Goal: Check status: Check status

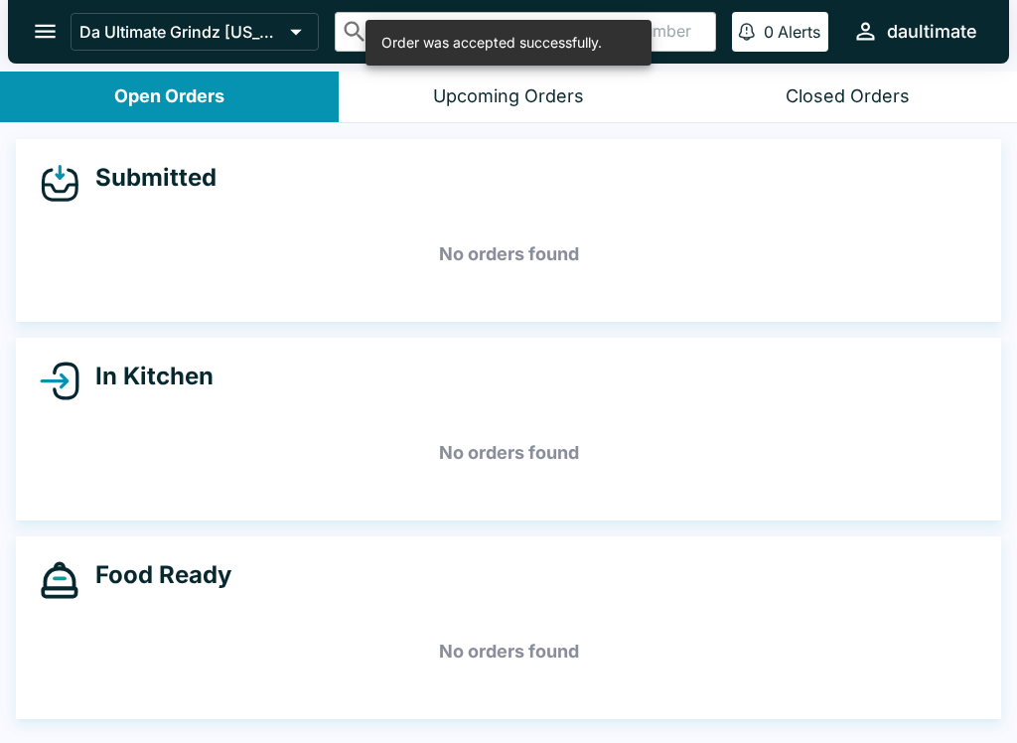
click at [385, 429] on h5 "No orders found" at bounding box center [509, 453] width 938 height 72
click at [336, 450] on h5 "No orders found" at bounding box center [509, 453] width 938 height 72
click at [500, 43] on div "Order was accepted successfully." at bounding box center [491, 43] width 221 height 34
click at [434, 52] on div "Order was accepted successfully." at bounding box center [491, 43] width 221 height 34
click at [63, 380] on icon at bounding box center [53, 380] width 23 height 0
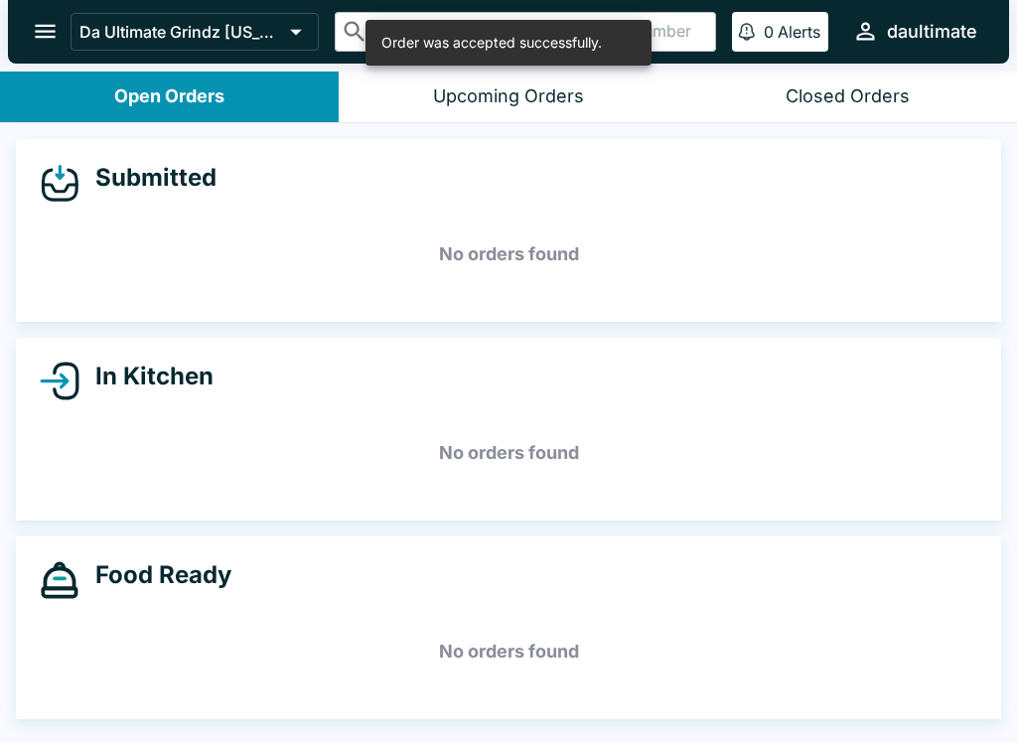
click at [502, 98] on div "Upcoming Orders" at bounding box center [508, 96] width 151 height 23
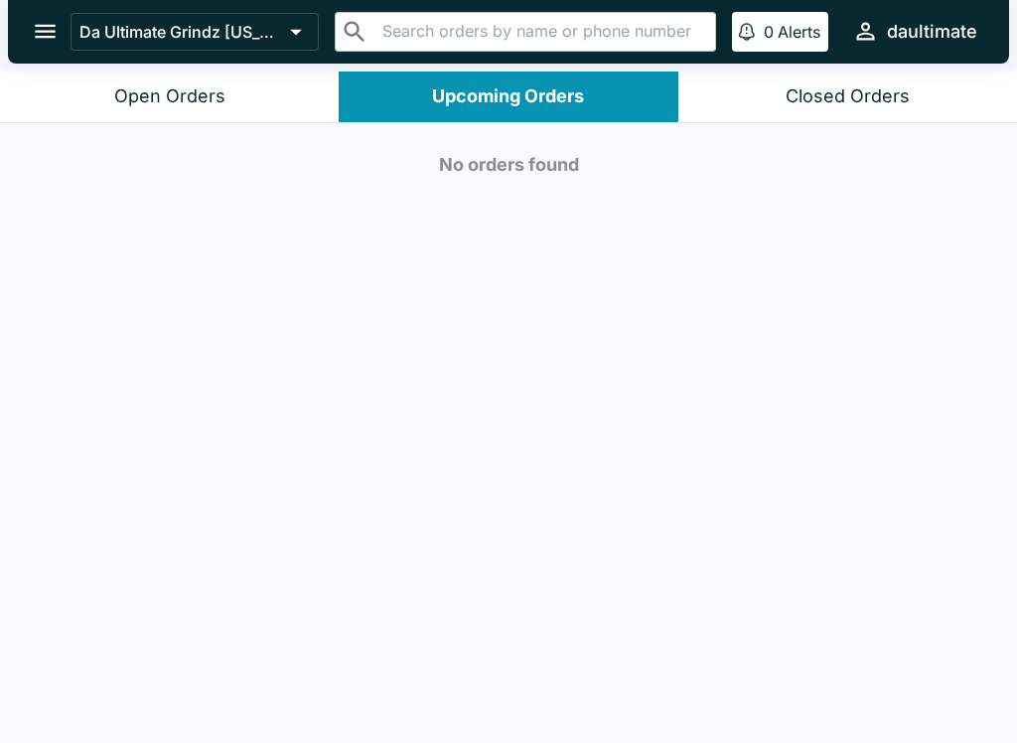
click at [827, 98] on div "Closed Orders" at bounding box center [848, 96] width 124 height 23
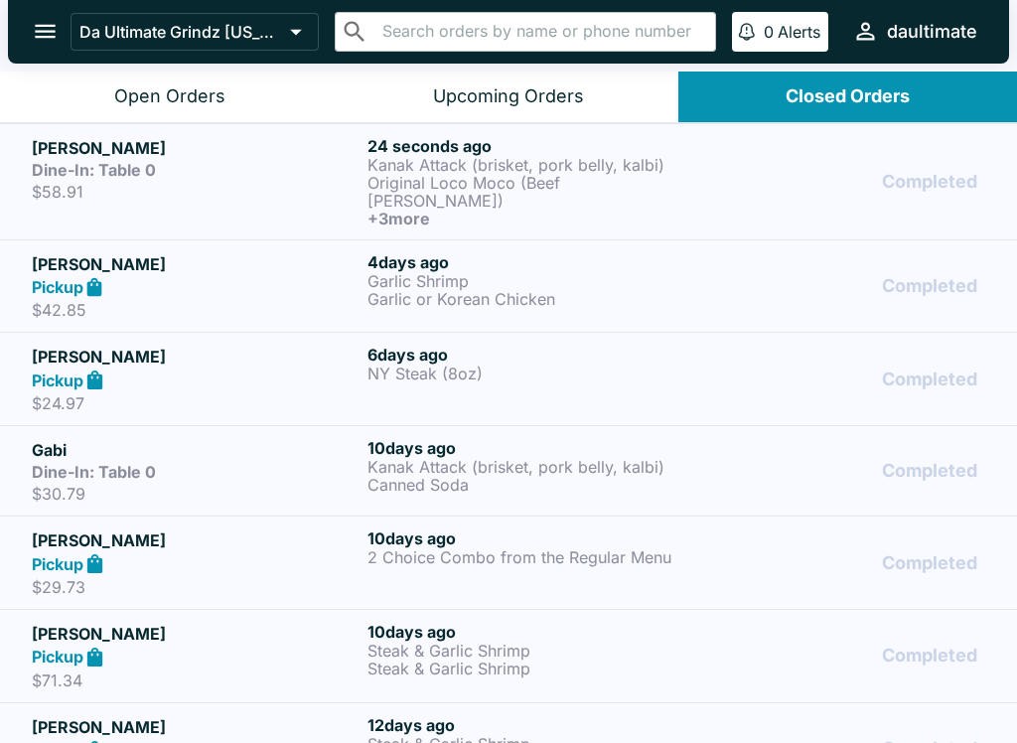
click at [465, 171] on p "Kanak Attack (brisket, pork belly, kalbi)" at bounding box center [532, 165] width 328 height 18
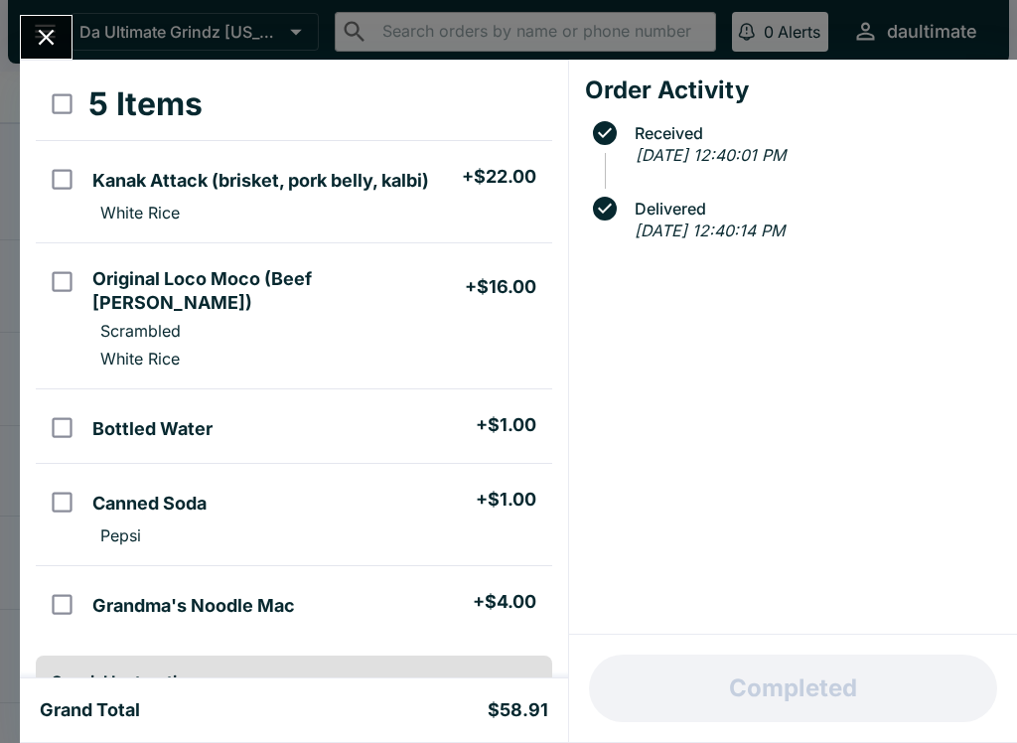
scroll to position [91, 0]
click at [69, 47] on button "Close" at bounding box center [46, 37] width 51 height 43
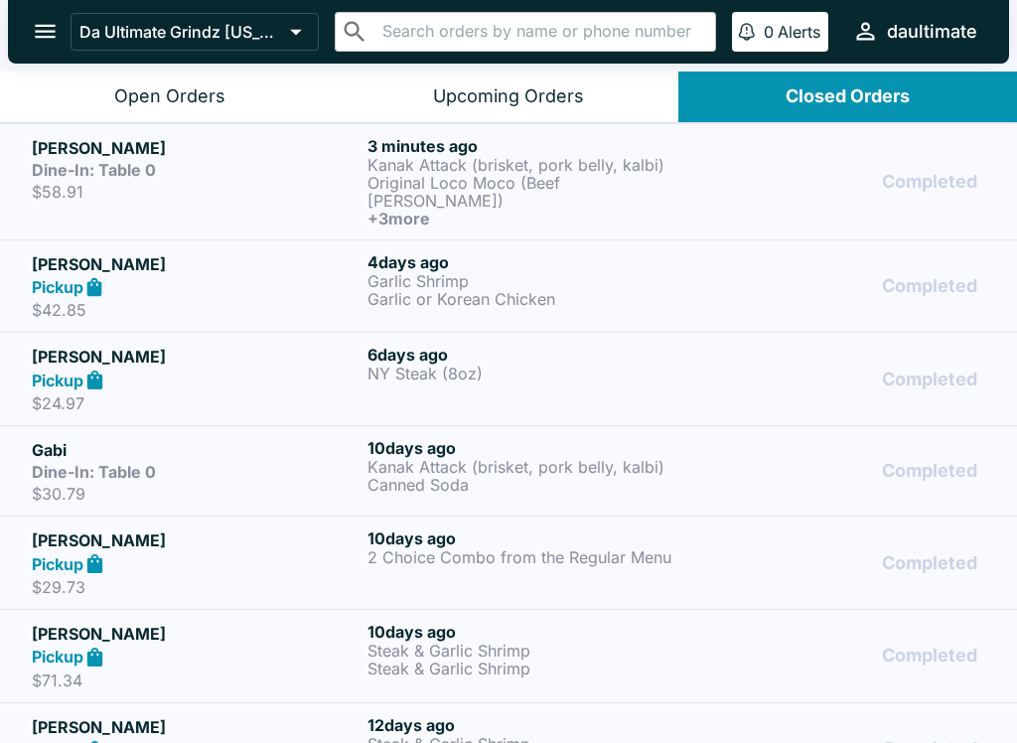
click at [583, 191] on p "Original Loco Moco (Beef [PERSON_NAME])" at bounding box center [532, 192] width 328 height 36
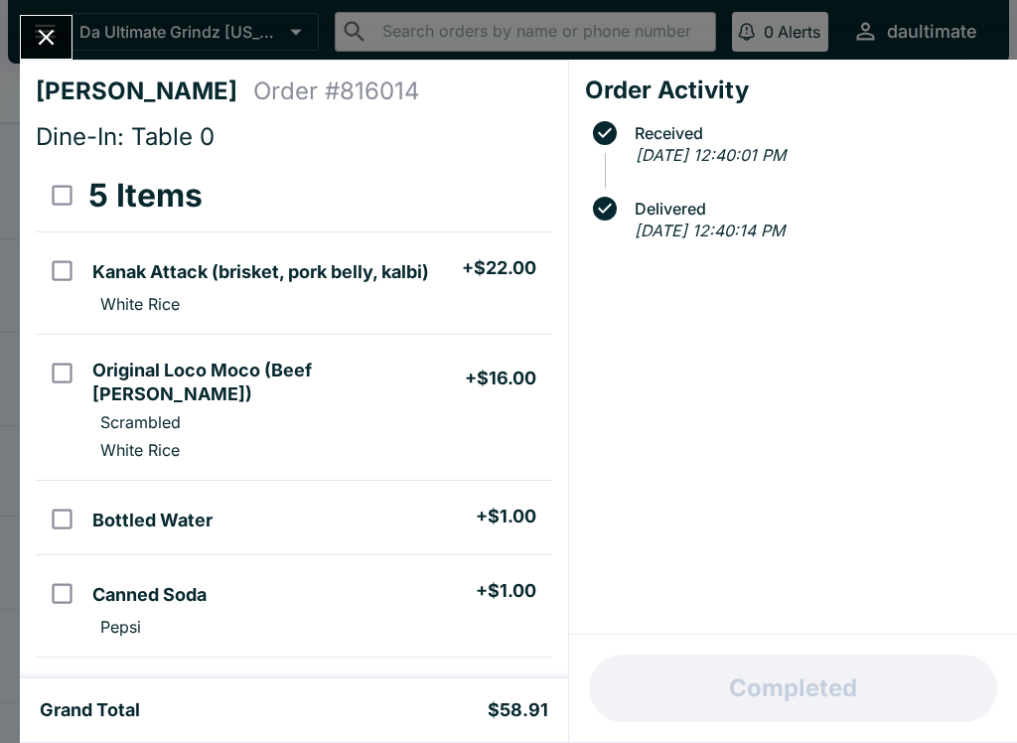
click at [72, 198] on input "select all" at bounding box center [62, 195] width 45 height 45
checkbox input "true"
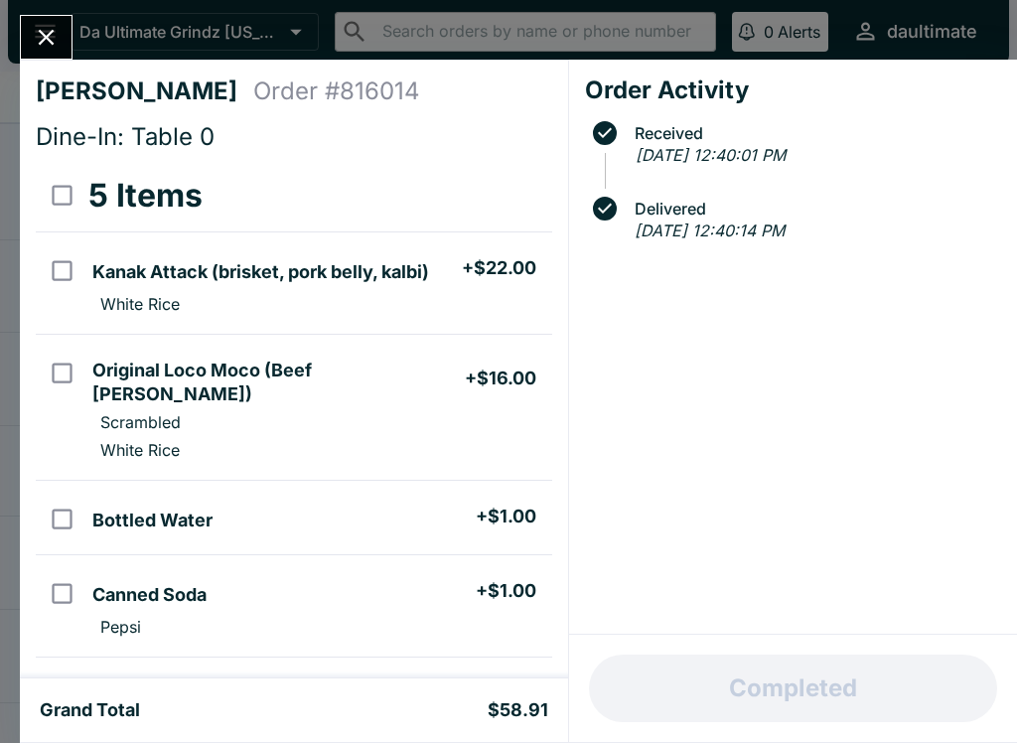
checkbox input "true"
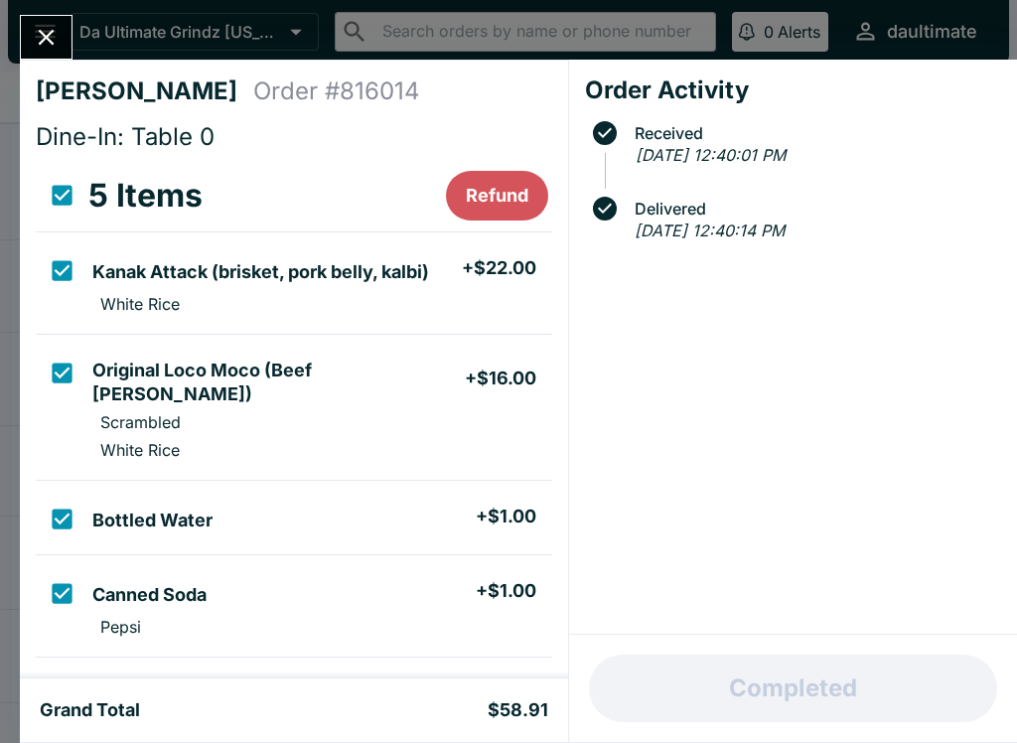
click at [76, 23] on div "Jorieth Habla Order # 816014 Dine-In: Table 0 5 Items Refund Kanak Attack (bris…" at bounding box center [508, 371] width 1017 height 743
click at [53, 43] on icon "open drawer" at bounding box center [45, 31] width 27 height 27
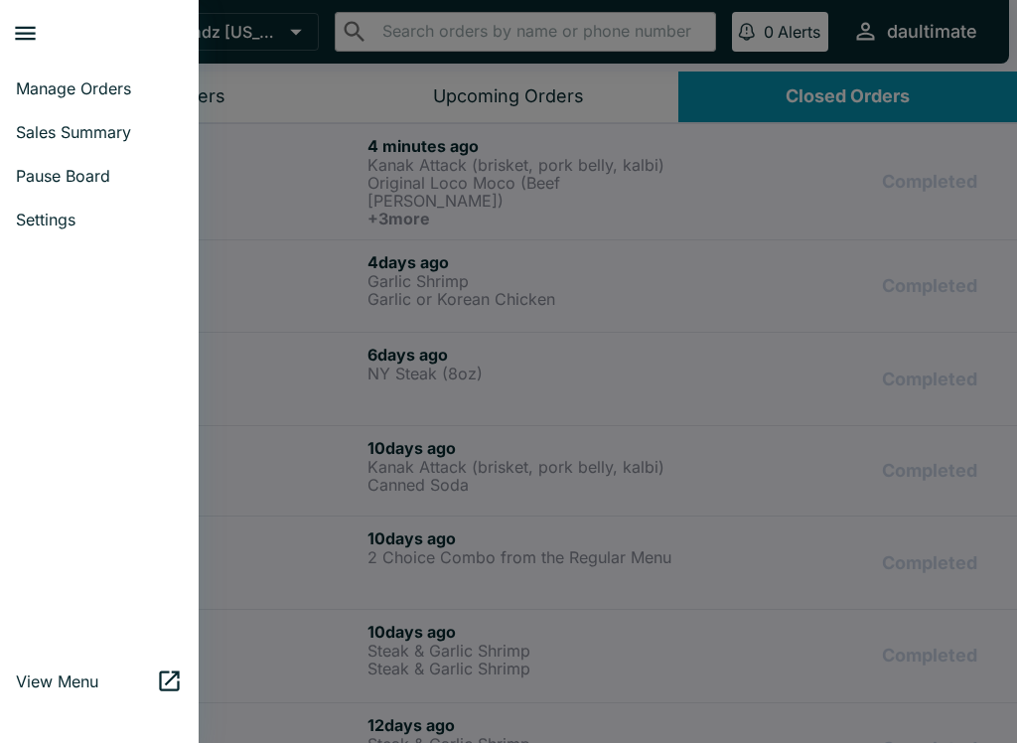
click at [342, 168] on div at bounding box center [508, 371] width 1017 height 743
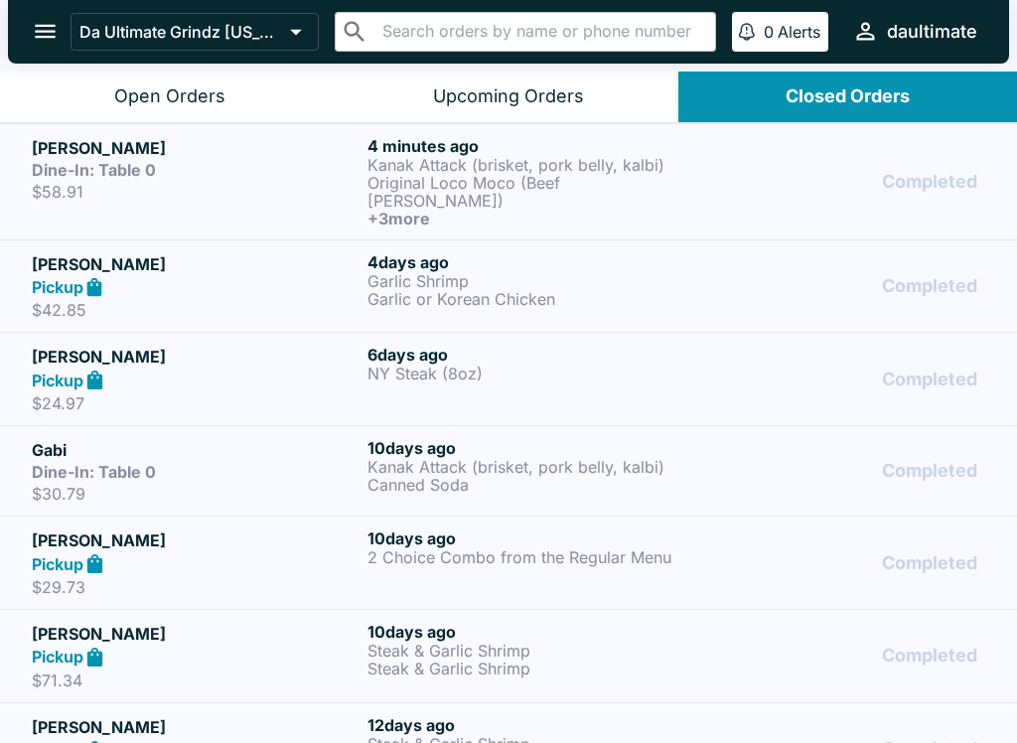
click at [225, 91] on button "Open Orders" at bounding box center [169, 97] width 339 height 51
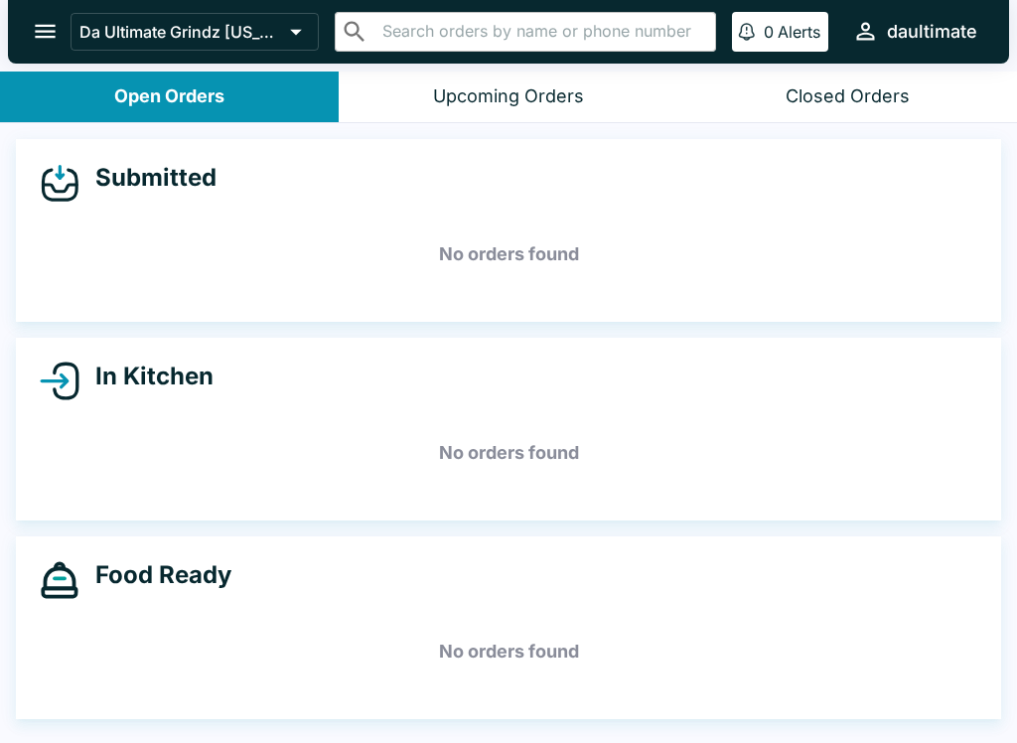
click at [242, 381] on div "In Kitchen" at bounding box center [509, 382] width 938 height 40
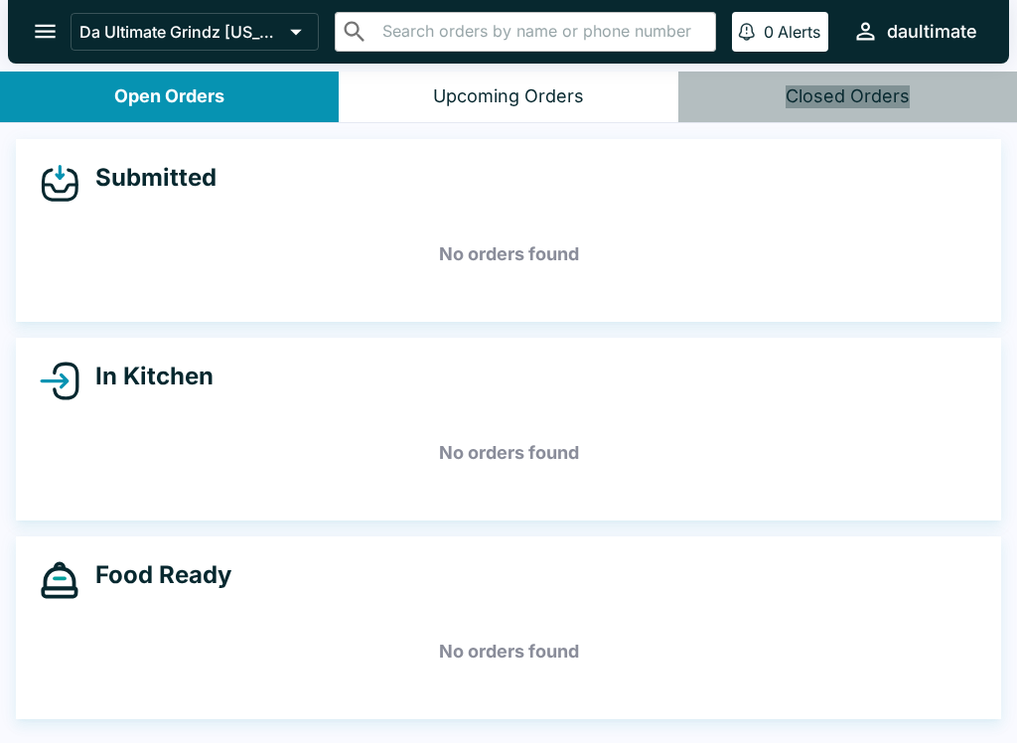
click at [864, 80] on button "Closed Orders" at bounding box center [847, 97] width 339 height 51
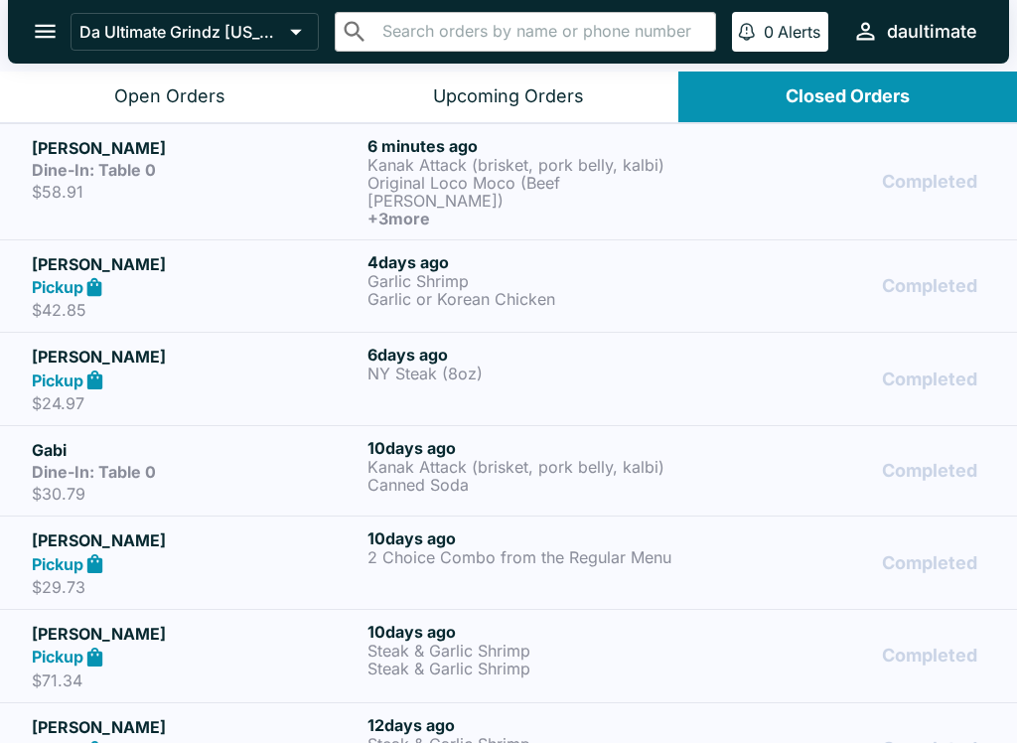
click at [518, 188] on p "Original Loco Moco (Beef [PERSON_NAME])" at bounding box center [532, 192] width 328 height 36
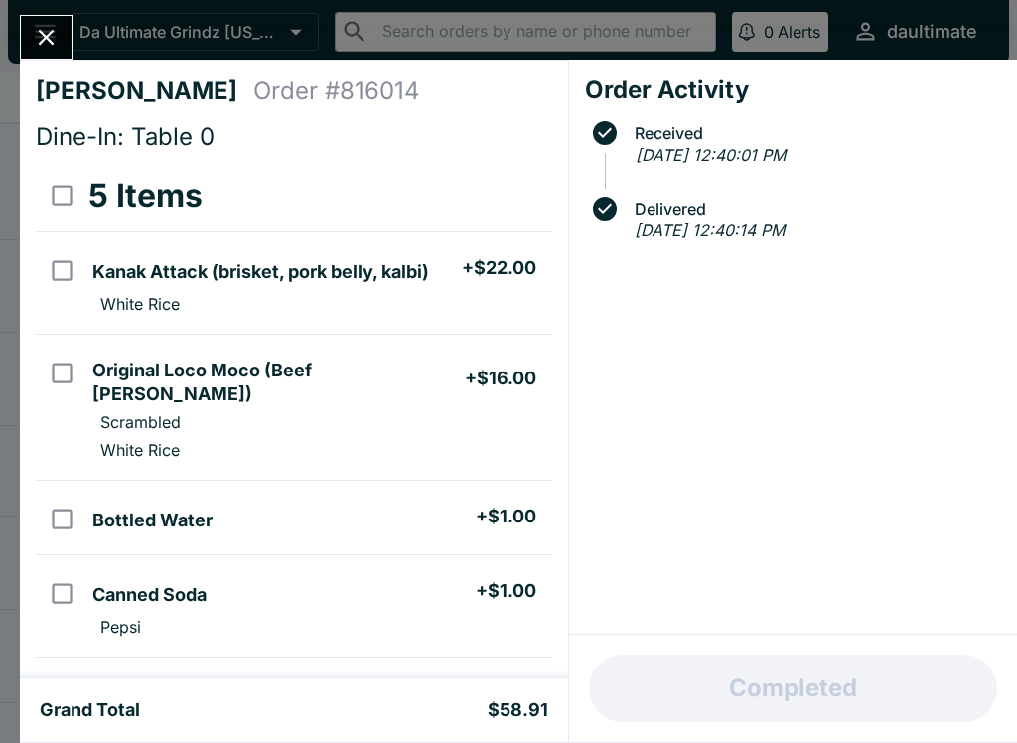
scroll to position [-1, 0]
click at [58, 31] on icon "Close" at bounding box center [46, 37] width 27 height 27
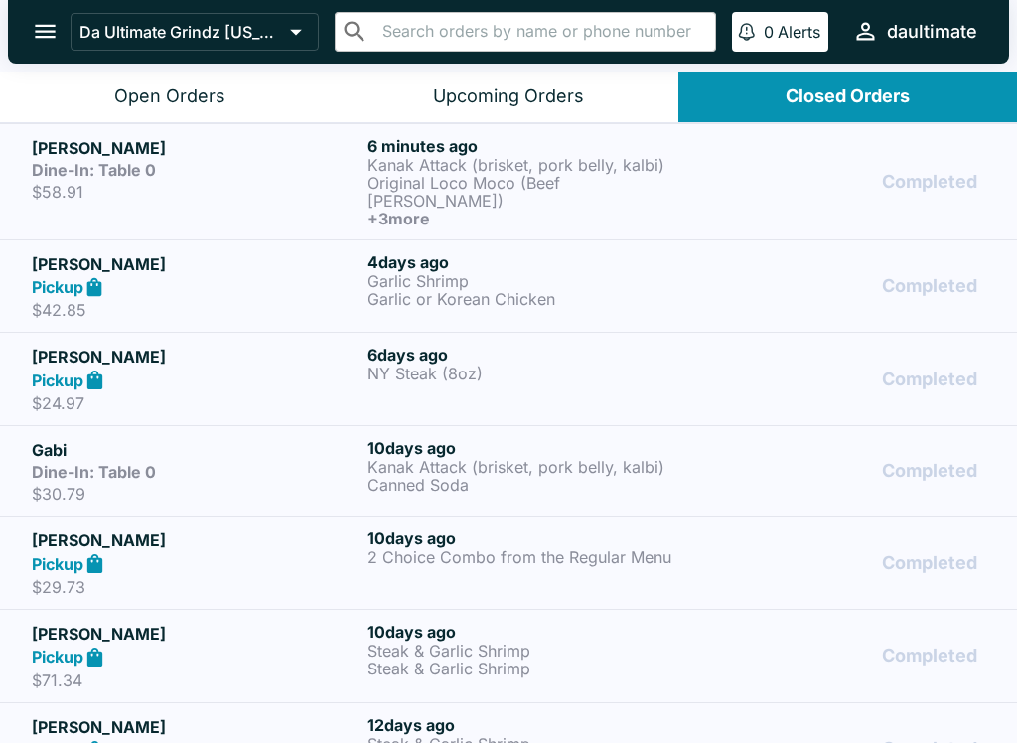
click at [111, 175] on strong "Dine-In: Table 0" at bounding box center [94, 170] width 124 height 20
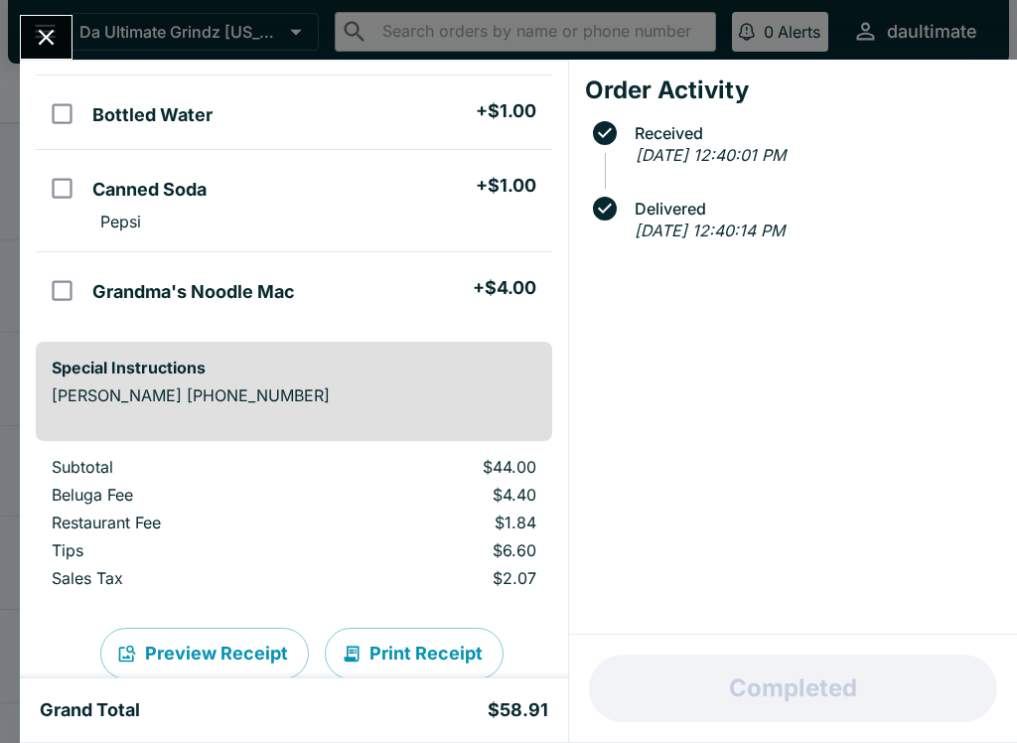
click at [723, 705] on div "Completed" at bounding box center [793, 688] width 448 height 107
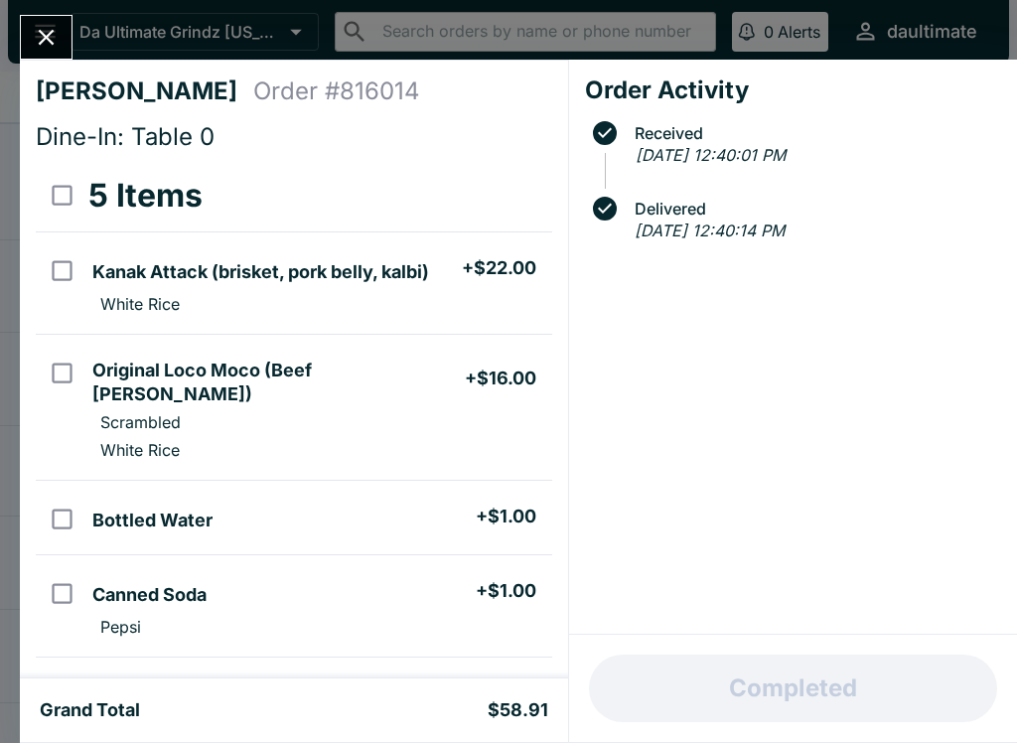
click at [65, 19] on div at bounding box center [46, 37] width 53 height 45
click at [62, 36] on button "Close" at bounding box center [46, 37] width 51 height 43
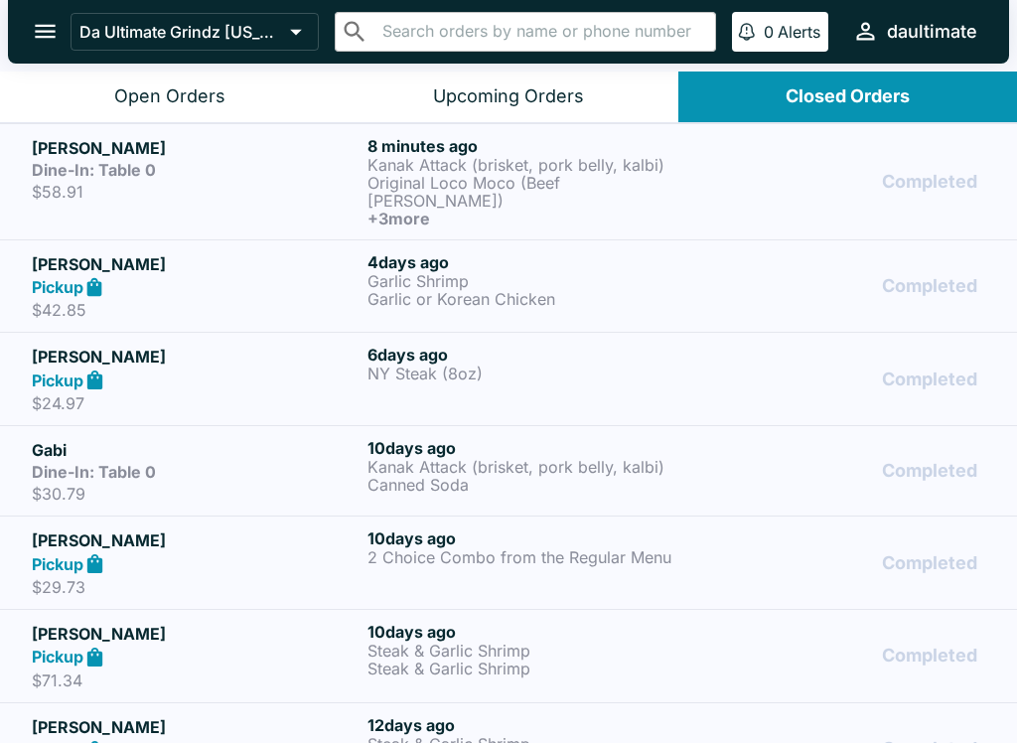
click at [523, 101] on div "Upcoming Orders" at bounding box center [508, 96] width 151 height 23
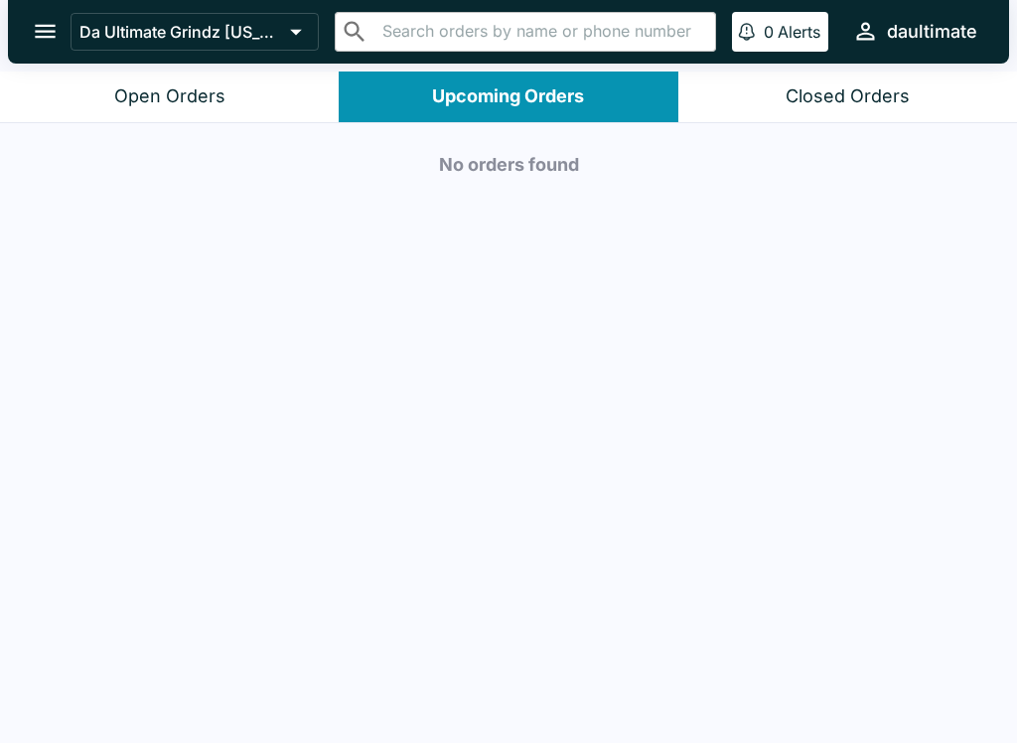
click at [209, 86] on div "Open Orders" at bounding box center [169, 96] width 111 height 23
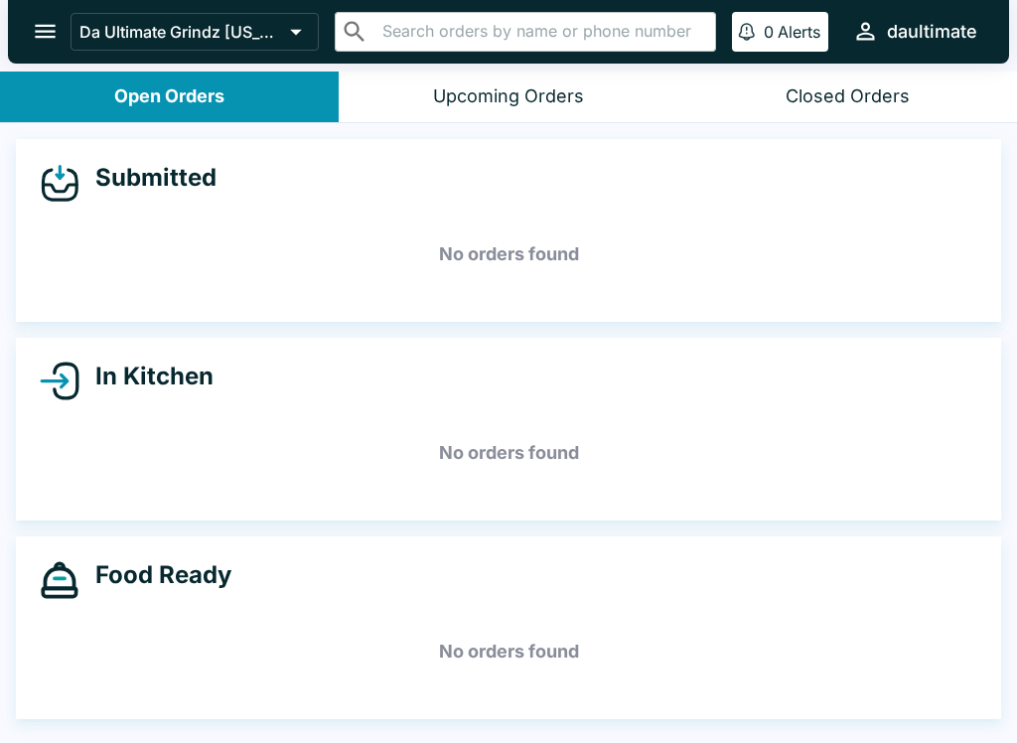
click at [331, 275] on h5 "No orders found" at bounding box center [509, 255] width 938 height 72
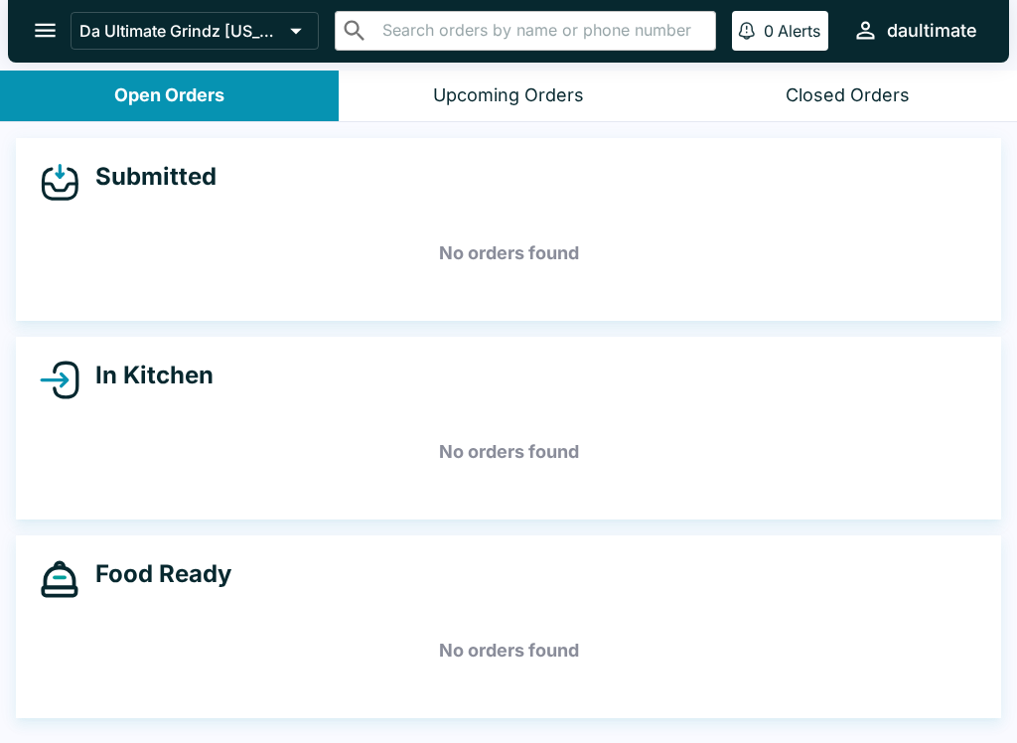
click at [333, 278] on h5 "No orders found" at bounding box center [509, 254] width 938 height 72
click at [811, 284] on h5 "No orders found" at bounding box center [509, 254] width 938 height 72
click at [518, 108] on button "Upcoming Orders" at bounding box center [508, 96] width 339 height 51
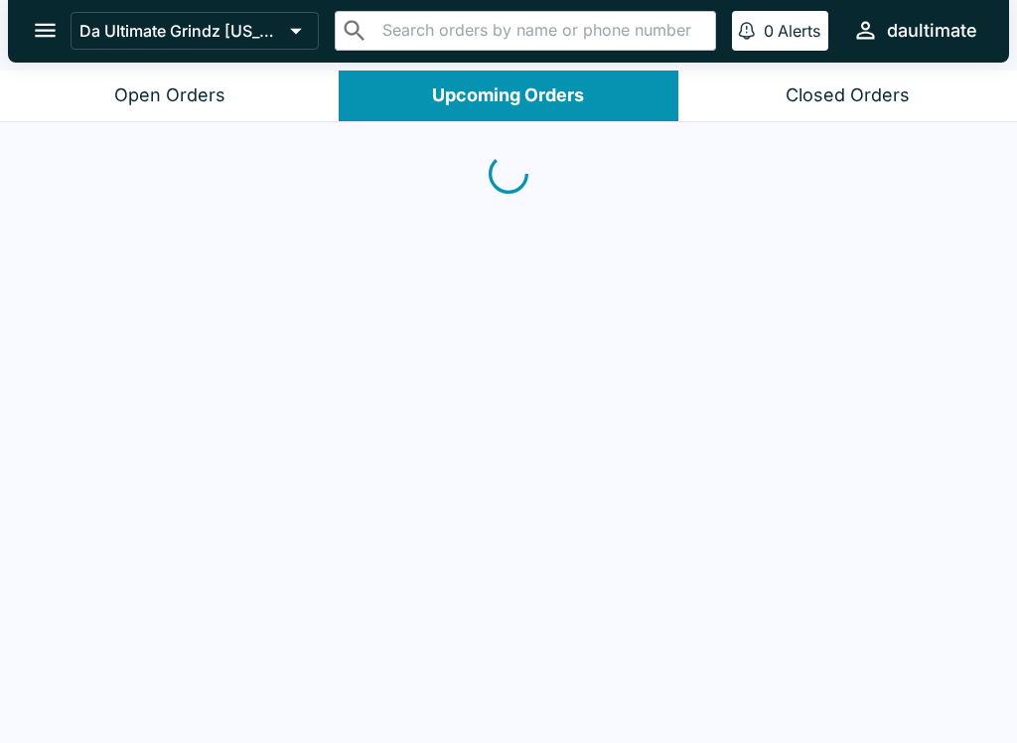
click at [822, 108] on button "Closed Orders" at bounding box center [847, 96] width 339 height 51
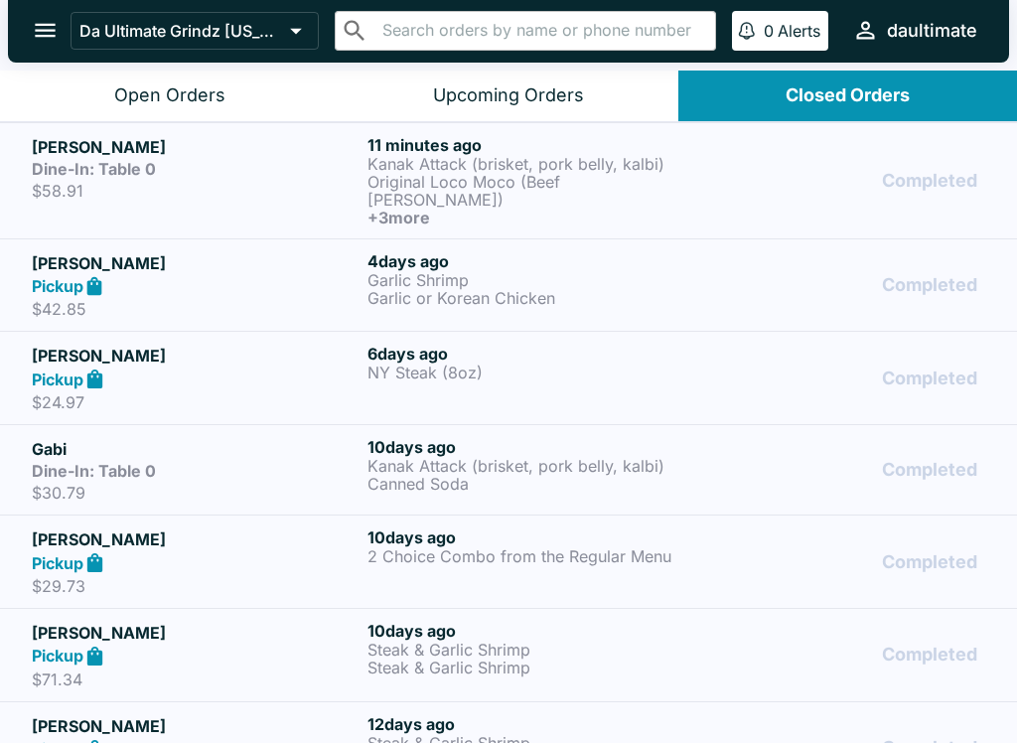
scroll to position [0, 0]
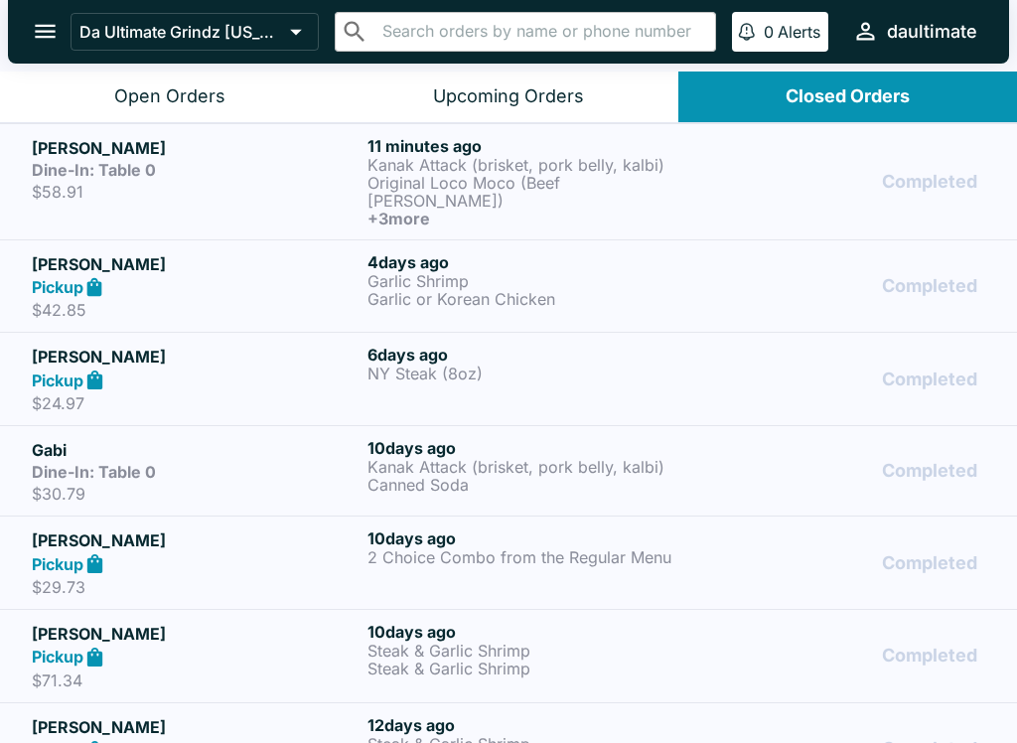
click at [510, 127] on link "Jorieth Habla Dine-In: Table 0 $58.91 11 minutes ago Kanak Attack ([PERSON_NAME…" at bounding box center [508, 181] width 1017 height 116
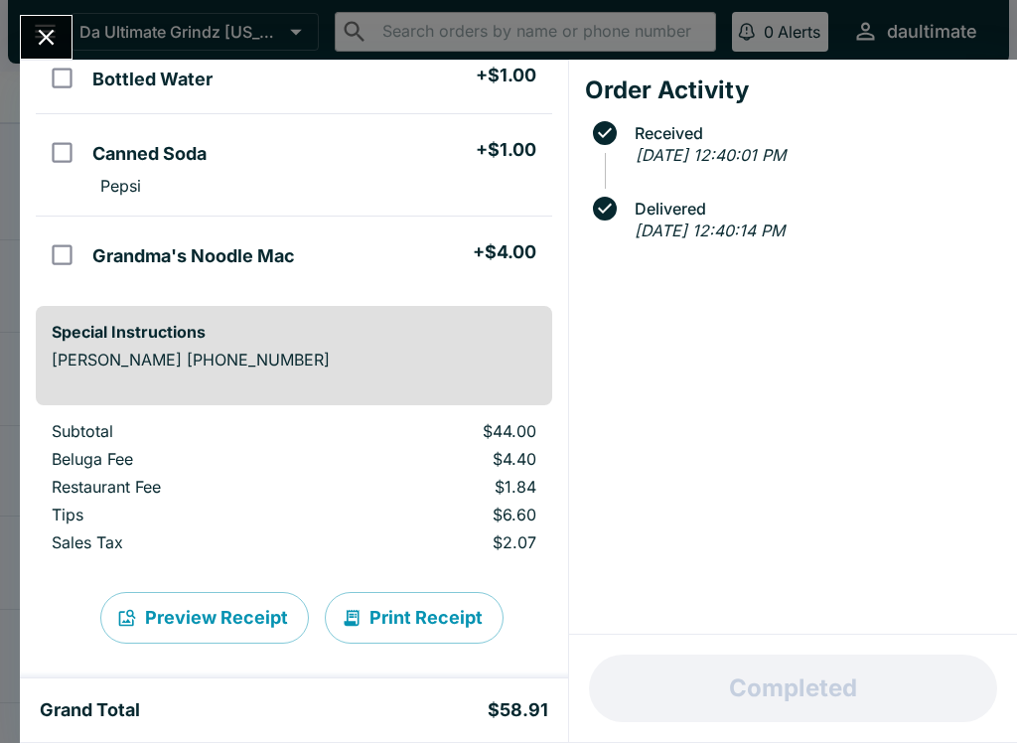
scroll to position [439, 0]
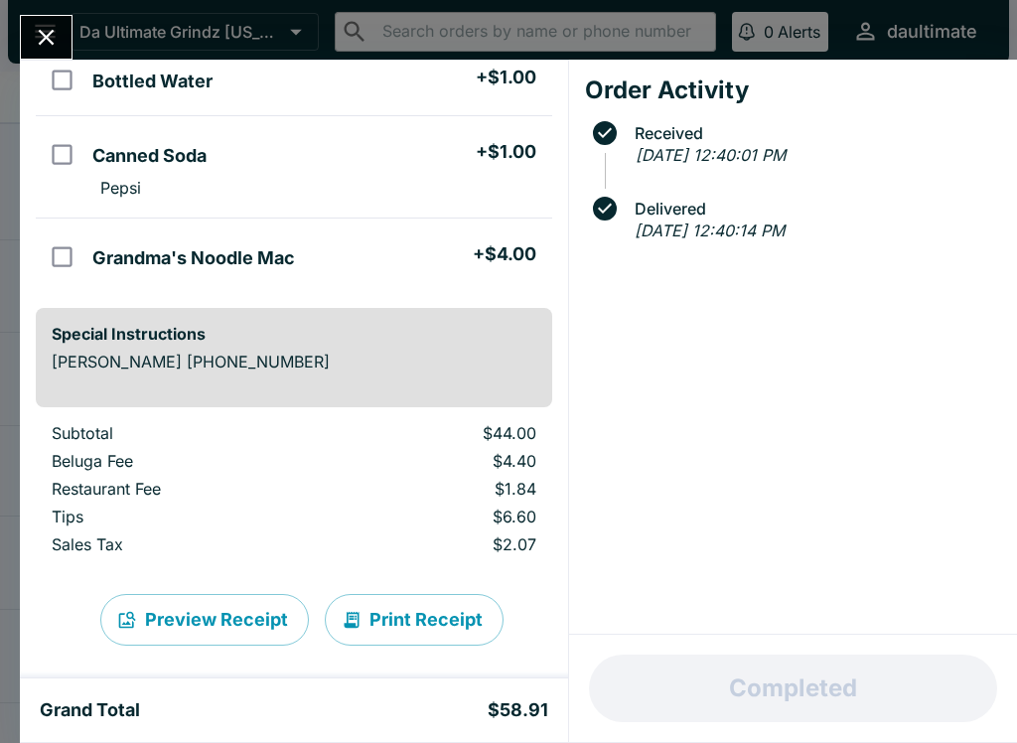
click at [28, 40] on button "Close" at bounding box center [46, 37] width 51 height 43
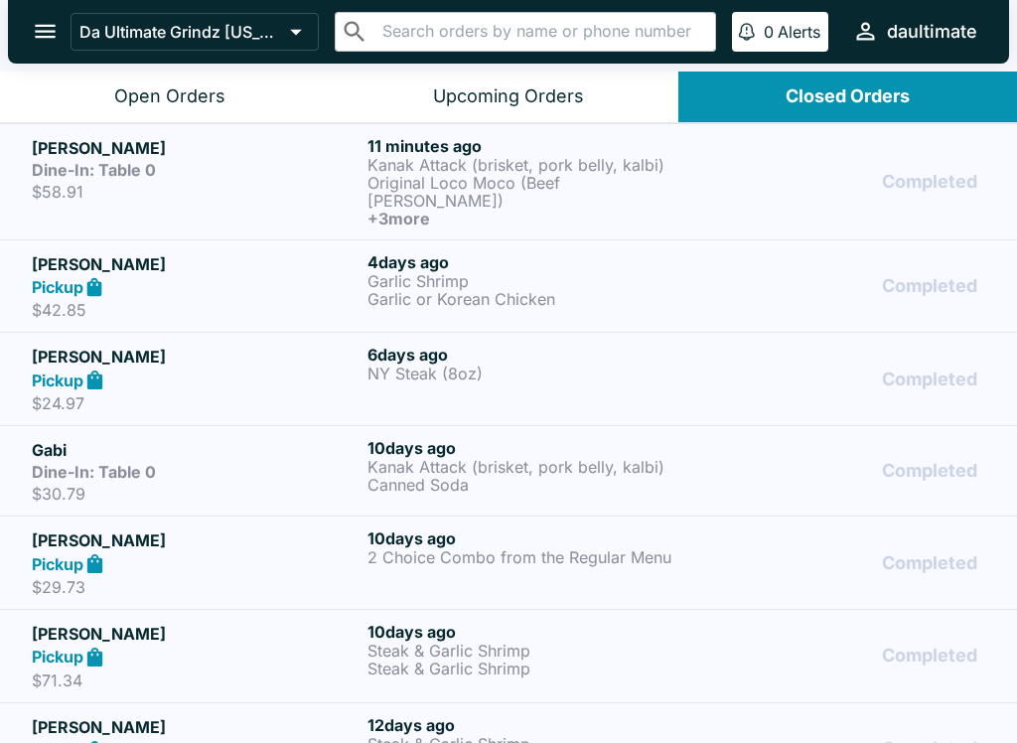
click at [154, 85] on div "Open Orders" at bounding box center [169, 96] width 111 height 23
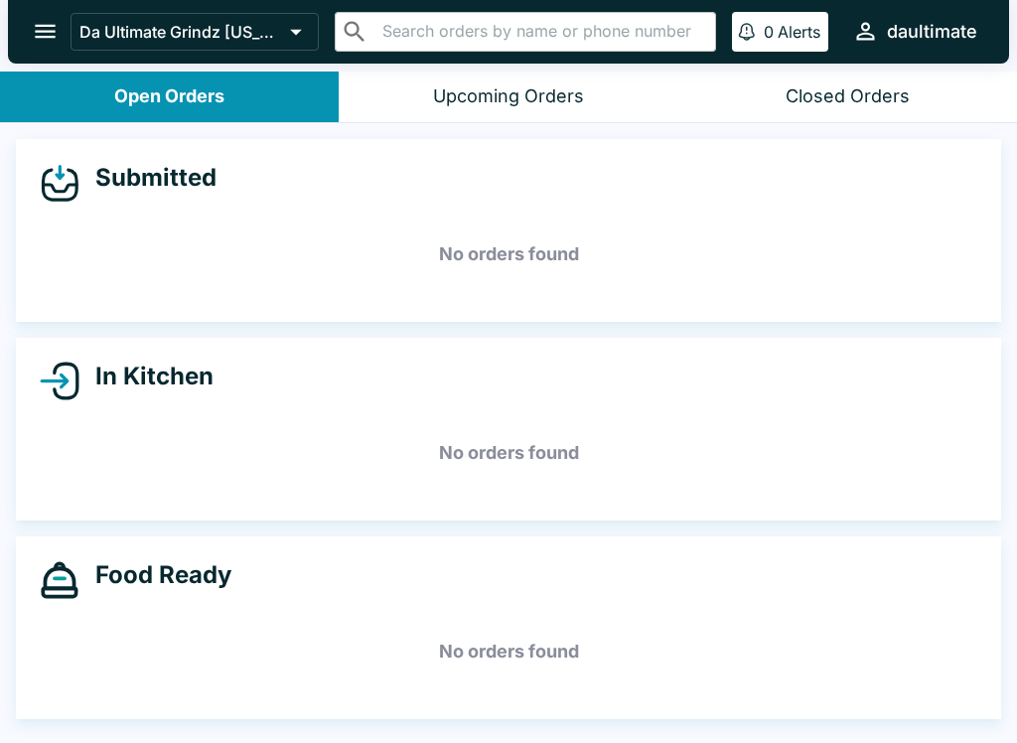
click at [861, 80] on button "Closed Orders" at bounding box center [847, 97] width 339 height 51
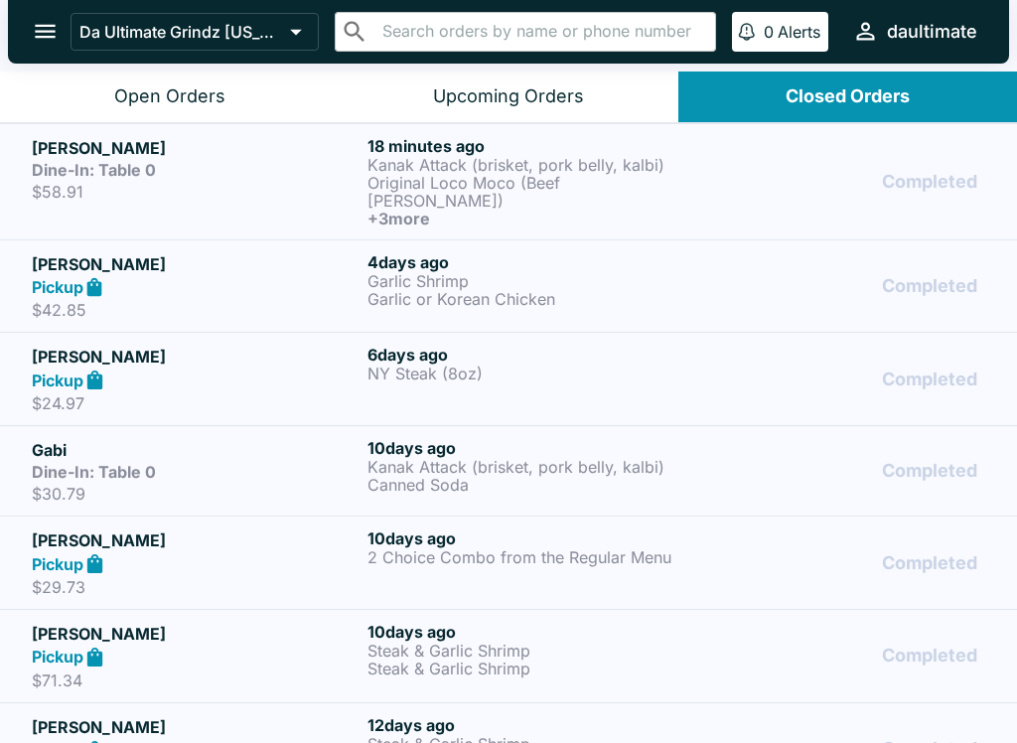
click at [119, 143] on h5 "[PERSON_NAME]" at bounding box center [196, 148] width 328 height 24
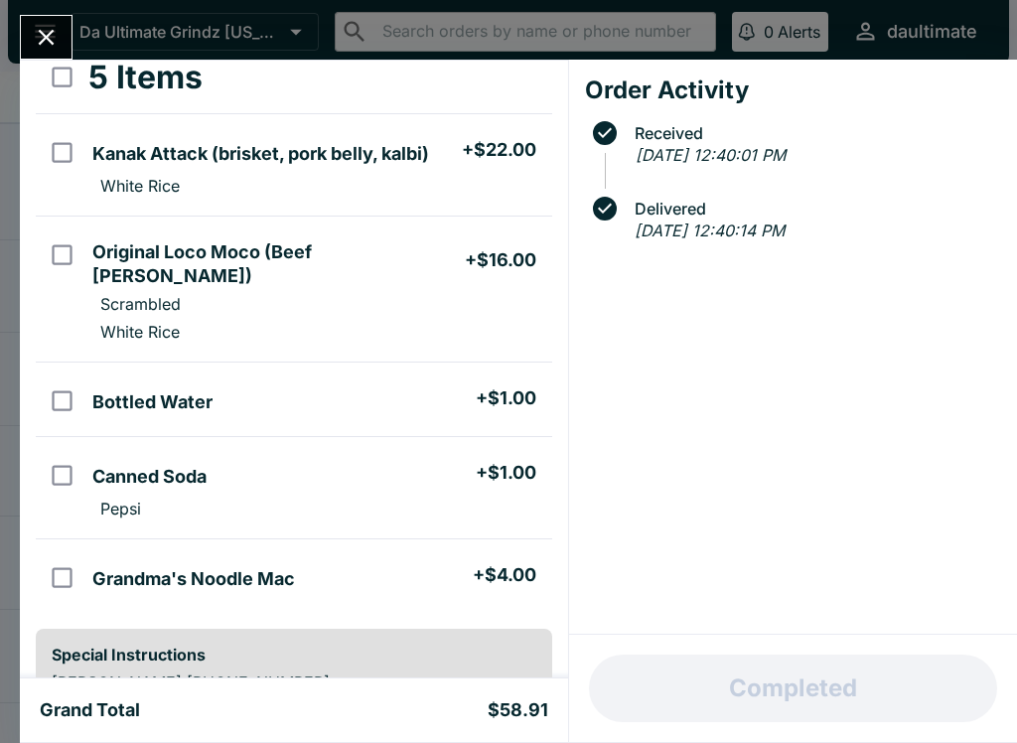
scroll to position [115, 0]
